Goal: Obtain resource: Download file/media

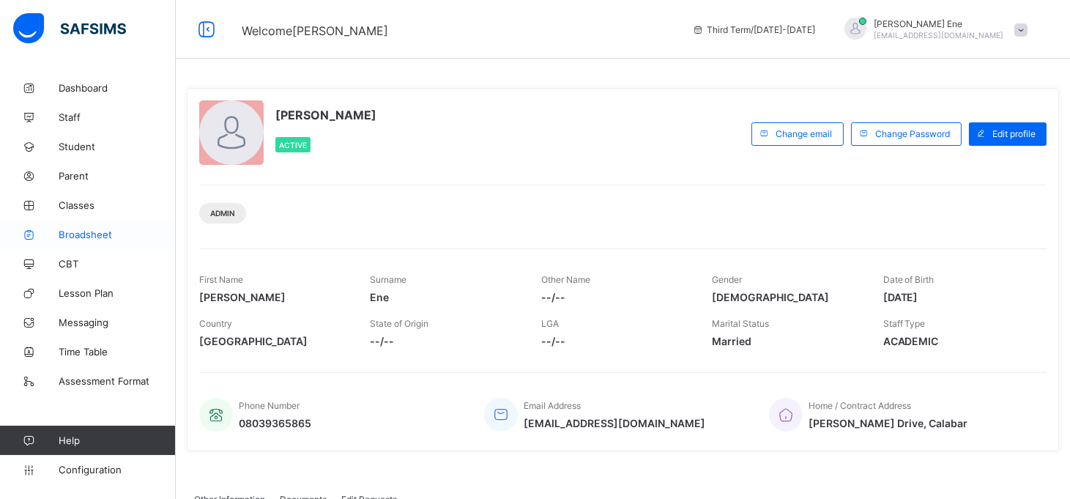
click at [103, 234] on span "Broadsheet" at bounding box center [117, 235] width 117 height 12
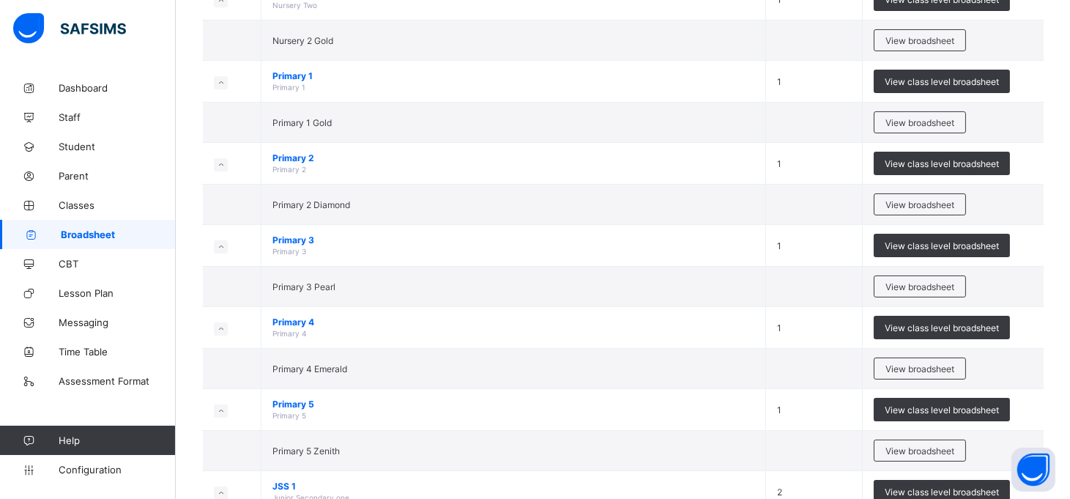
scroll to position [527, 0]
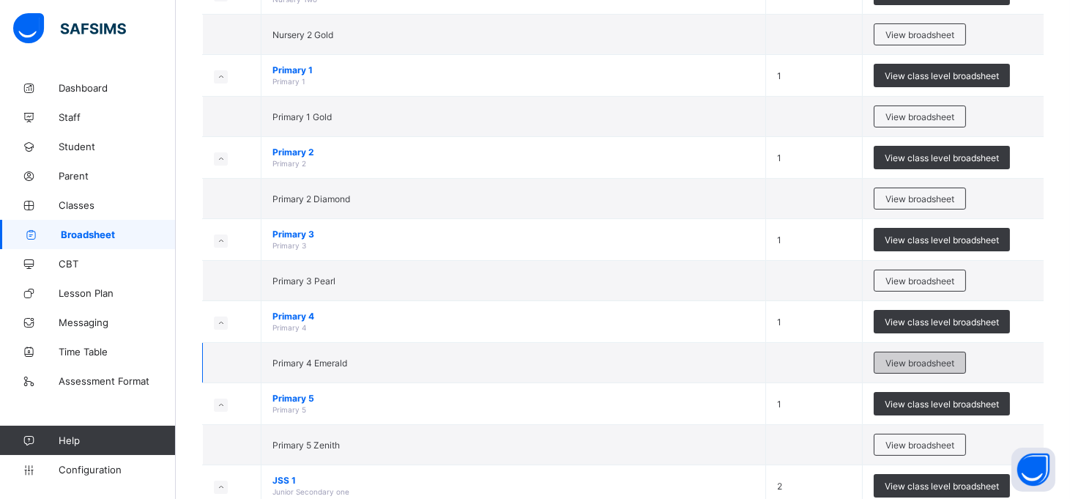
click at [919, 363] on span "View broadsheet" at bounding box center [920, 363] width 69 height 11
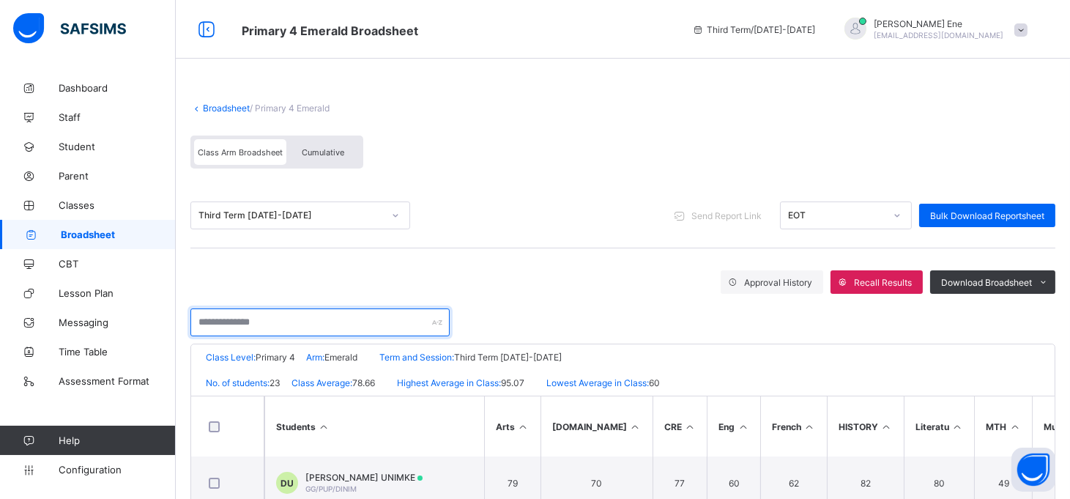
click at [333, 322] on input "text" at bounding box center [319, 322] width 259 height 28
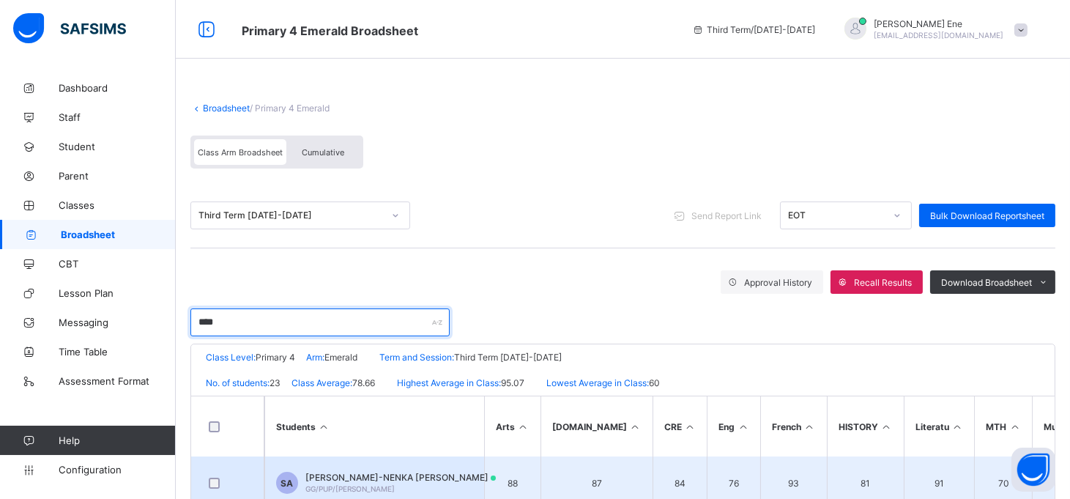
type input "****"
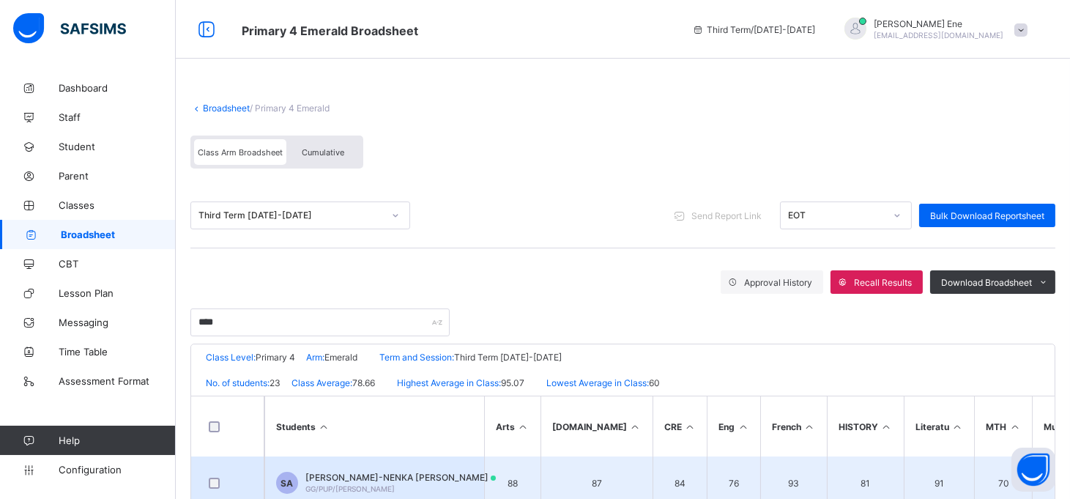
click at [352, 474] on span "[PERSON_NAME]-NENKA [PERSON_NAME]" at bounding box center [401, 477] width 190 height 11
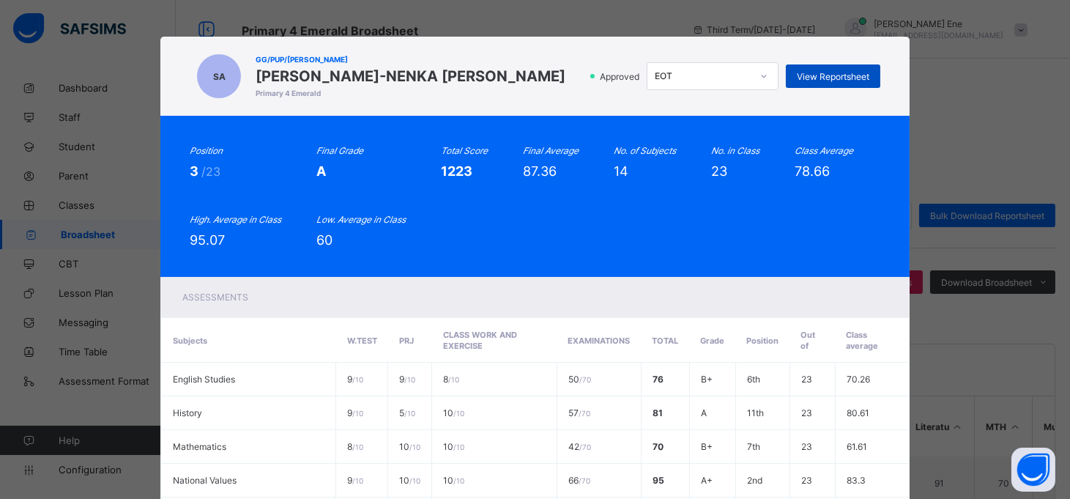
click at [804, 73] on span "View Reportsheet" at bounding box center [833, 76] width 73 height 11
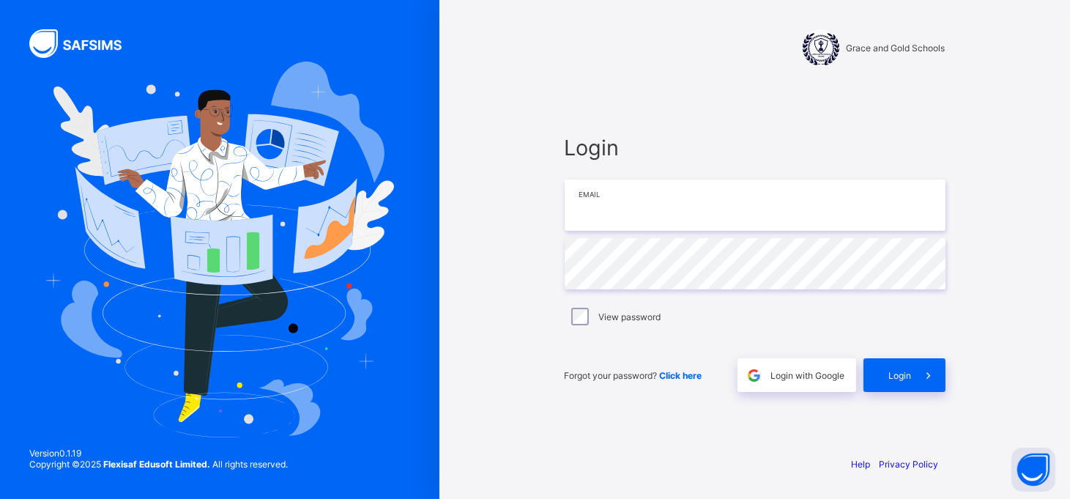
type input "**********"
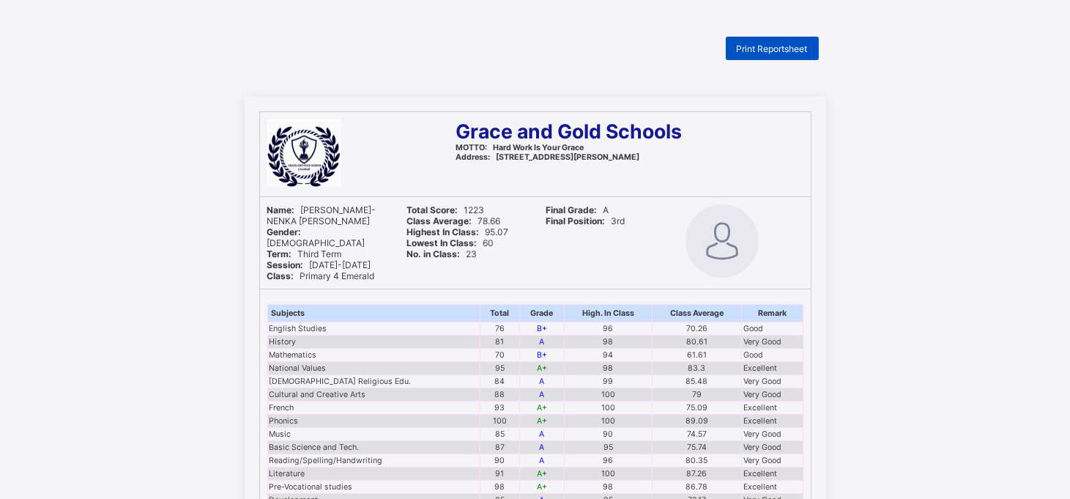
click at [780, 43] on span "Print Reportsheet" at bounding box center [772, 48] width 71 height 11
click at [797, 43] on span "Print Reportsheet" at bounding box center [772, 48] width 71 height 11
click at [797, 48] on span "Print Reportsheet" at bounding box center [772, 48] width 71 height 11
